Goal: Information Seeking & Learning: Check status

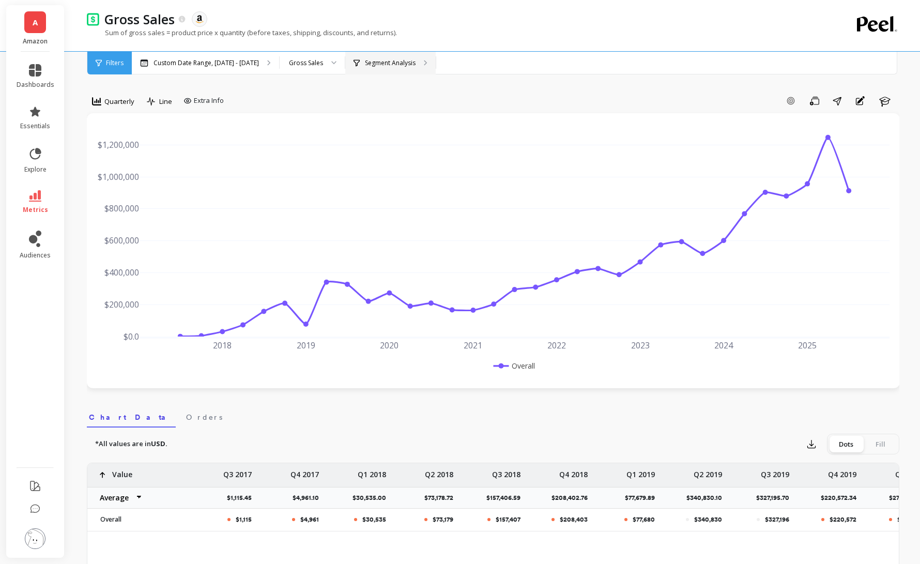
click at [415, 67] on div "Segment Analysis" at bounding box center [390, 63] width 90 height 23
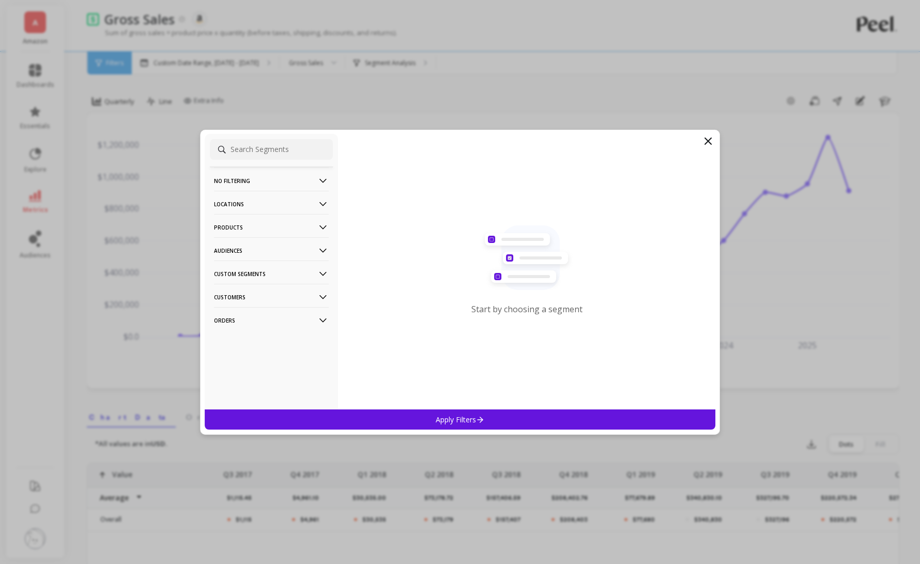
click at [313, 225] on p "Products" at bounding box center [271, 227] width 115 height 26
click at [295, 246] on div "ASIN" at bounding box center [271, 247] width 123 height 17
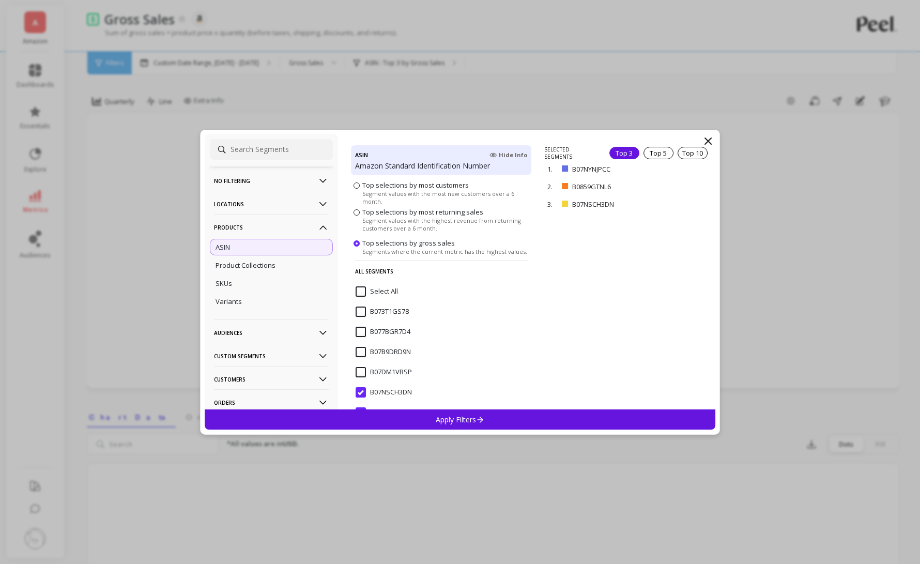
scroll to position [134, 0]
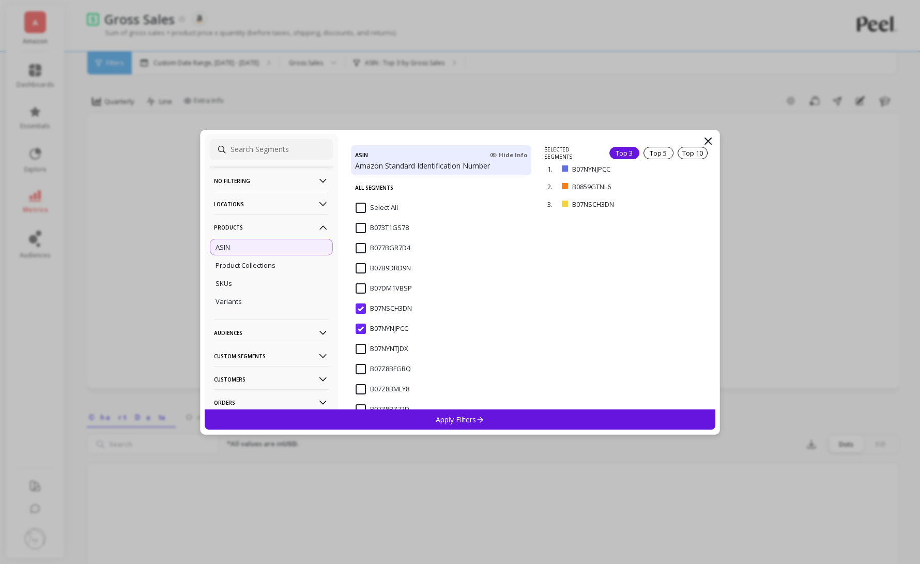
click at [362, 308] on input "B07NSCH3DN" at bounding box center [383, 308] width 56 height 10
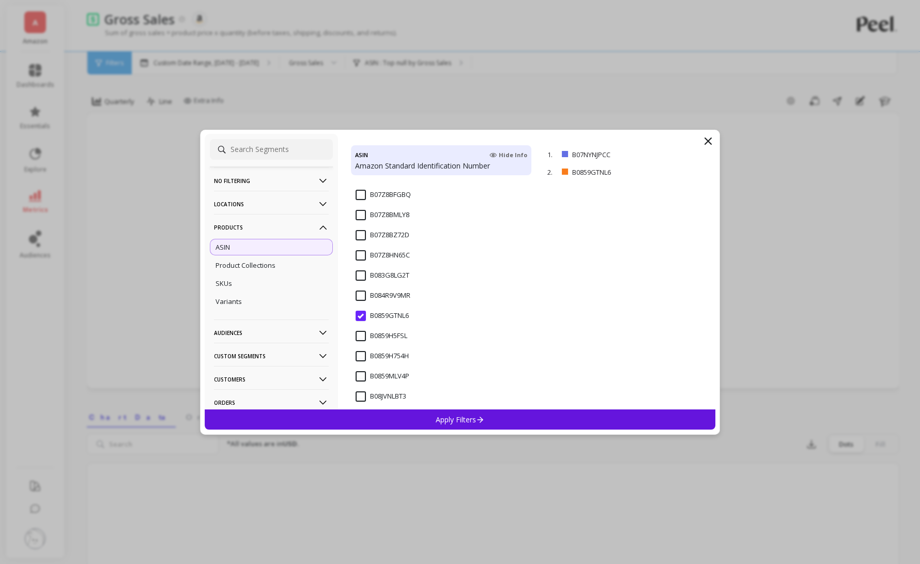
click at [362, 316] on input "B0859GTNL6" at bounding box center [381, 316] width 53 height 10
click at [499, 420] on div "Apply Filters" at bounding box center [460, 419] width 510 height 20
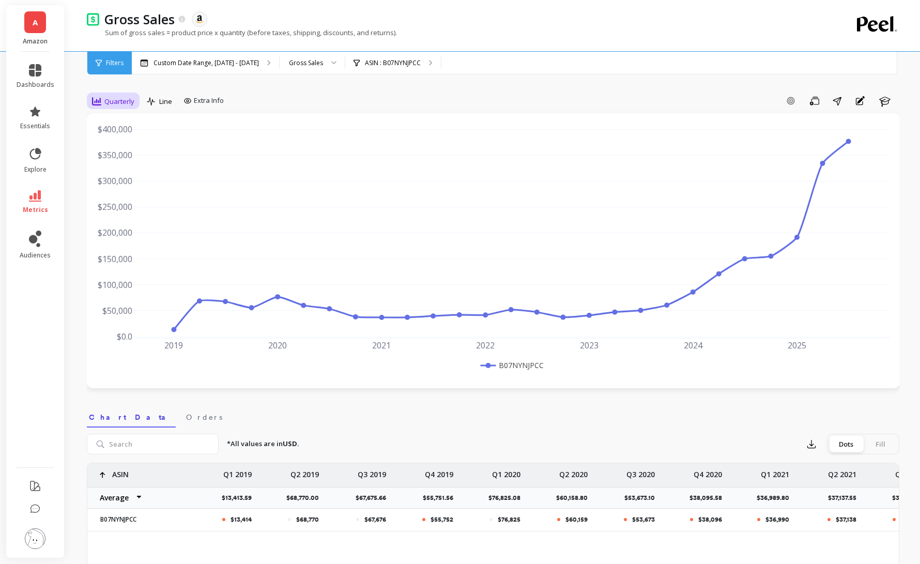
click at [128, 105] on span "Quarterly" at bounding box center [119, 102] width 30 height 10
click at [125, 225] on div "7-day rolling" at bounding box center [125, 229] width 59 height 10
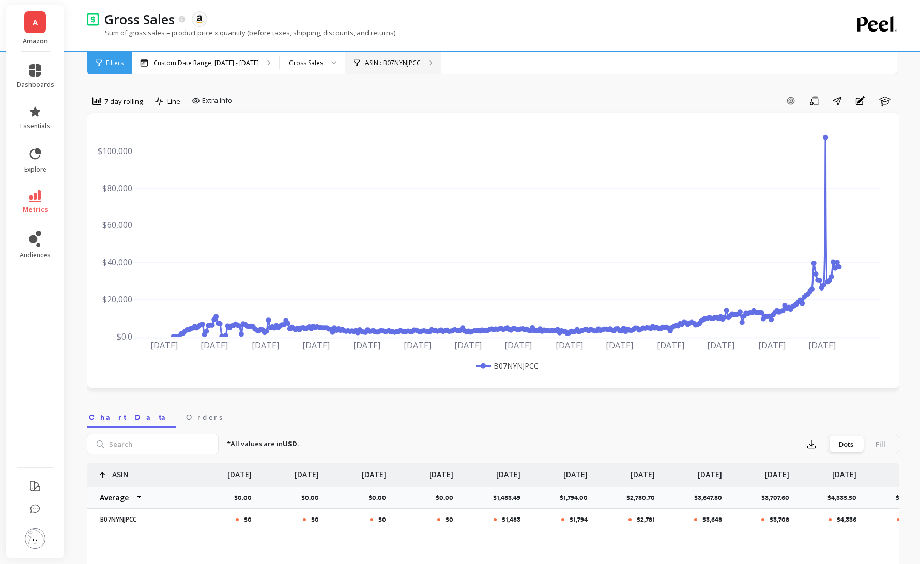
click at [410, 57] on div "ASIN : B07NYNJPCC" at bounding box center [393, 63] width 96 height 23
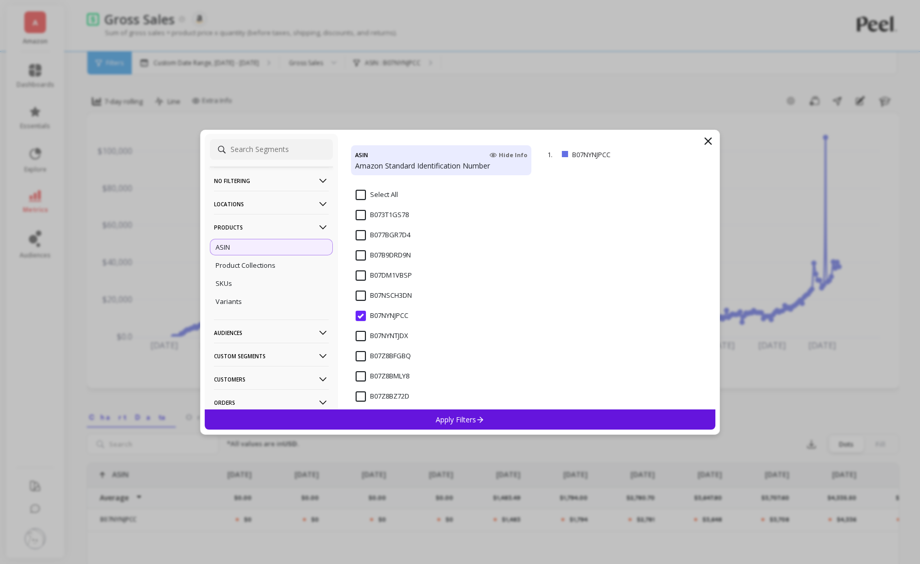
scroll to position [163, 0]
click at [358, 277] on input "B07NSCH3DN" at bounding box center [383, 279] width 56 height 10
click at [360, 297] on input "B07NYNJPCC" at bounding box center [381, 300] width 53 height 10
click at [424, 420] on div "Apply Filters" at bounding box center [460, 419] width 510 height 20
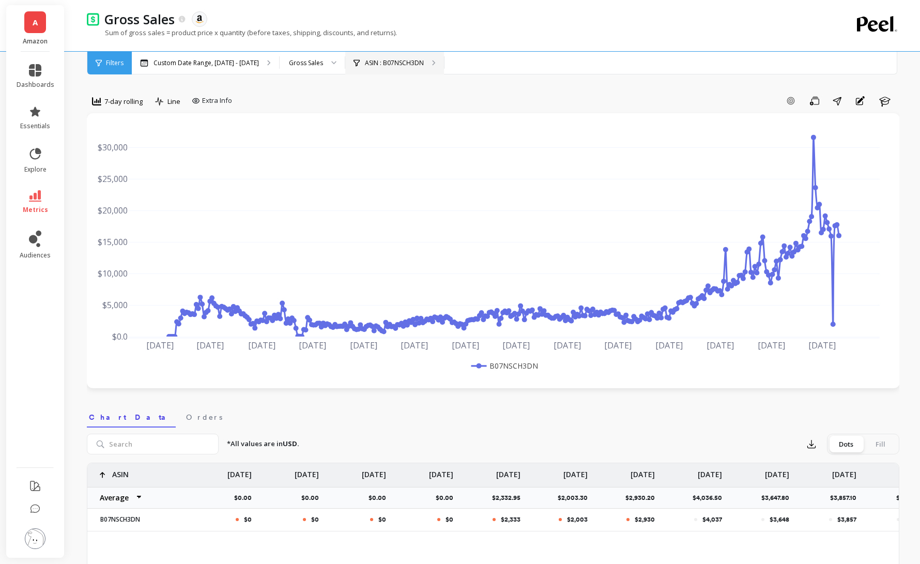
click at [391, 60] on div "ASIN : B07NSCH3DN" at bounding box center [388, 63] width 70 height 8
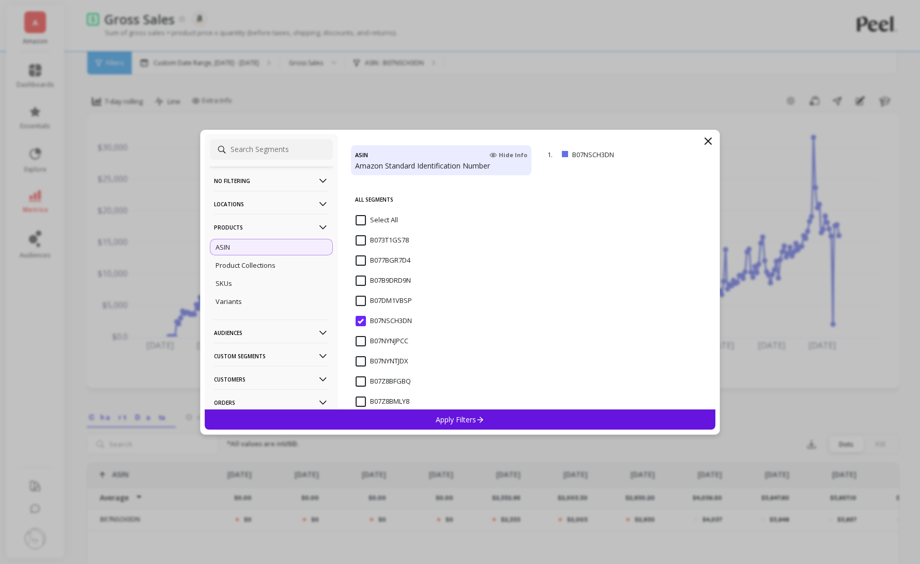
scroll to position [166, 0]
click at [363, 281] on input "B07NSCH3DN" at bounding box center [383, 276] width 56 height 10
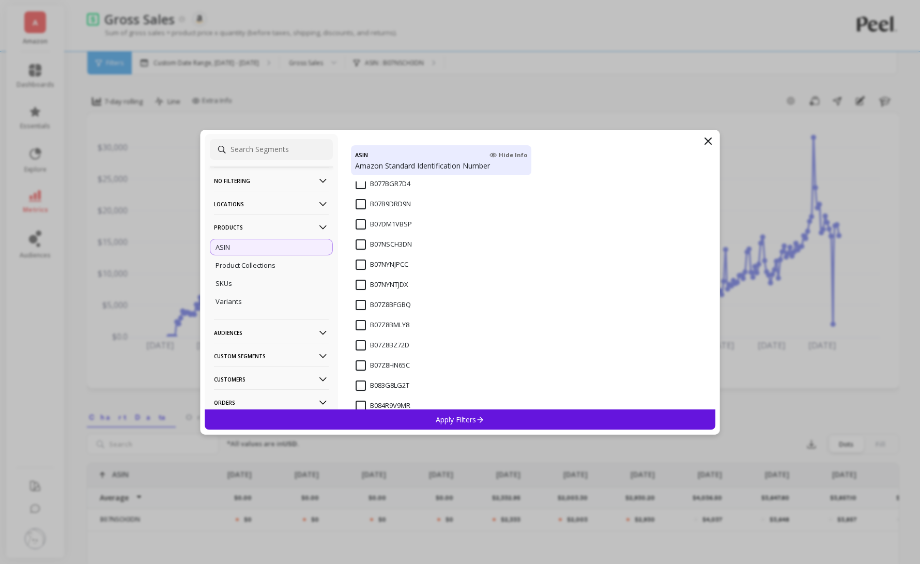
scroll to position [207, 0]
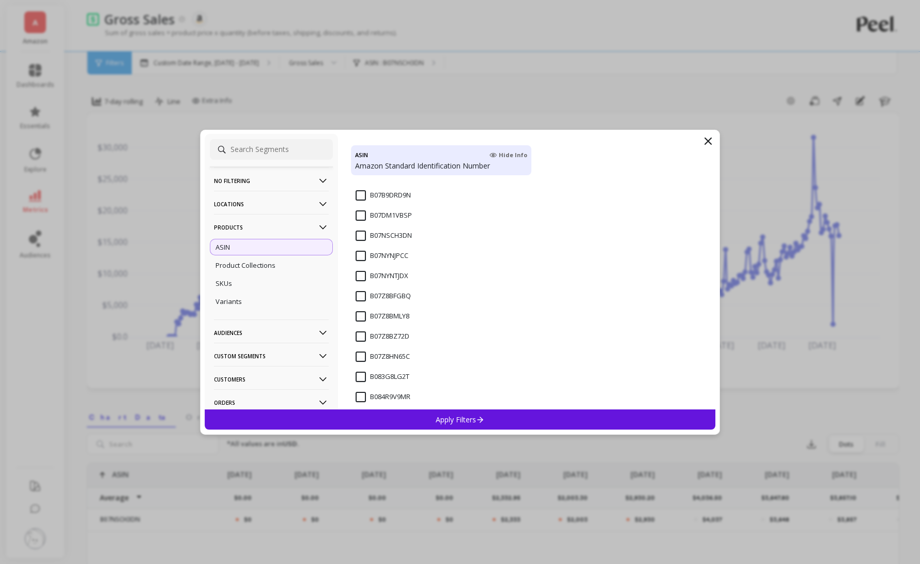
click at [358, 314] on input "B07Z8BMLY8" at bounding box center [382, 316] width 54 height 10
click at [466, 420] on p "Apply Filters" at bounding box center [460, 419] width 49 height 10
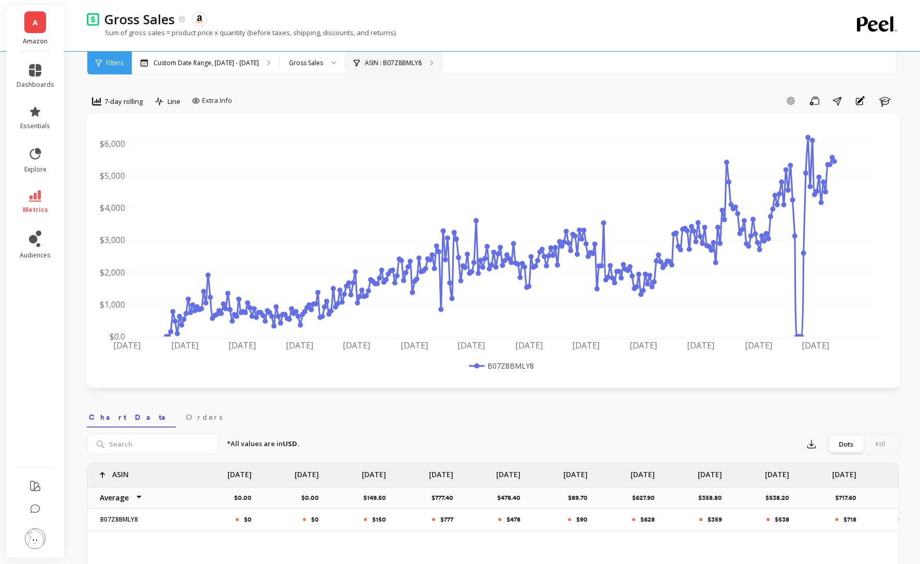
click at [414, 65] on p "ASIN : B07Z8BMLY8" at bounding box center [393, 63] width 57 height 8
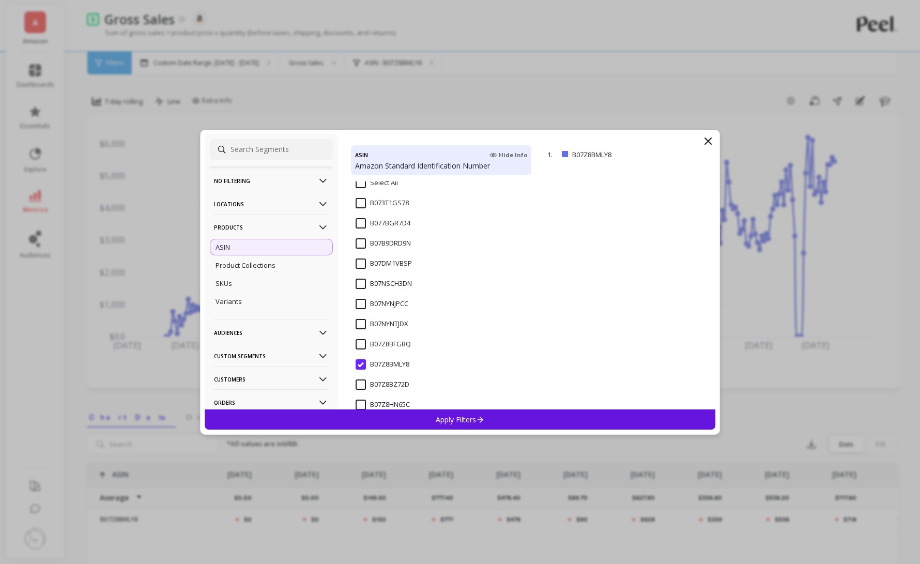
scroll to position [180, 0]
click at [361, 345] on input "B07Z8BMLY8" at bounding box center [382, 343] width 54 height 10
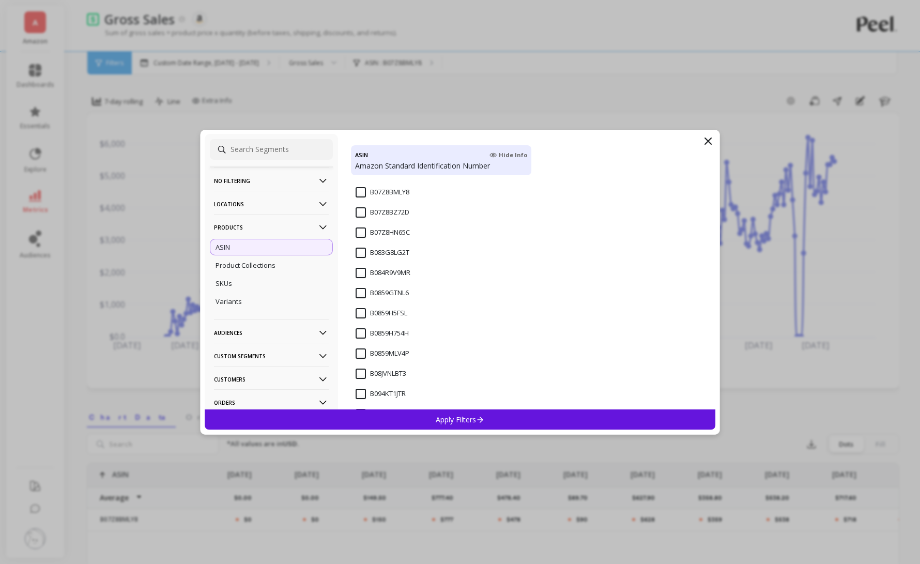
scroll to position [333, 0]
click at [360, 285] on div "B0859GTNL6" at bounding box center [441, 297] width 181 height 31
click at [453, 412] on div "Apply Filters" at bounding box center [460, 419] width 510 height 20
